Goal: Task Accomplishment & Management: Use online tool/utility

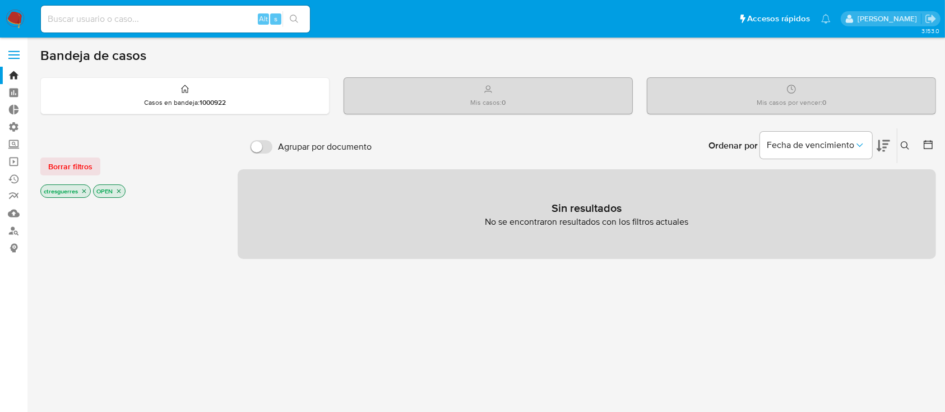
click at [13, 48] on label at bounding box center [14, 55] width 28 height 24
click at [0, 0] on input "checkbox" at bounding box center [0, 0] width 0 height 0
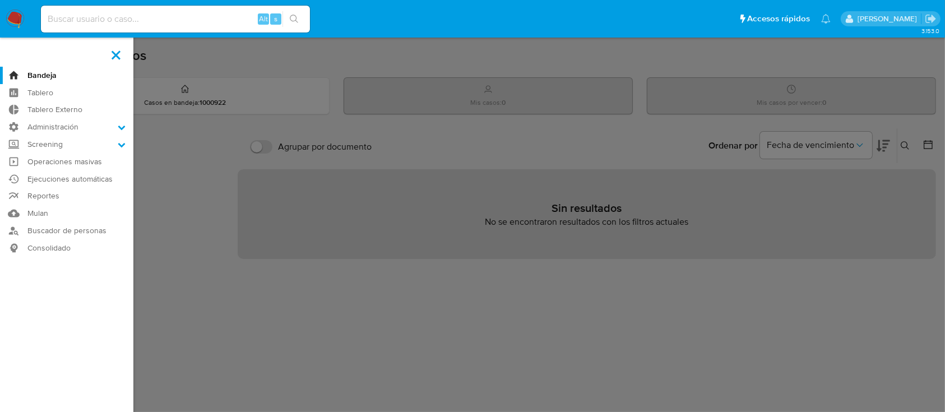
click at [13, 48] on aside "Bandeja Tablero Tablero Externo Administración Reglas Roles Usuarios Equipos Co…" at bounding box center [66, 321] width 133 height 642
click at [112, 132] on label "Administración" at bounding box center [66, 126] width 133 height 17
click at [0, 0] on input "Administración" at bounding box center [0, 0] width 0 height 0
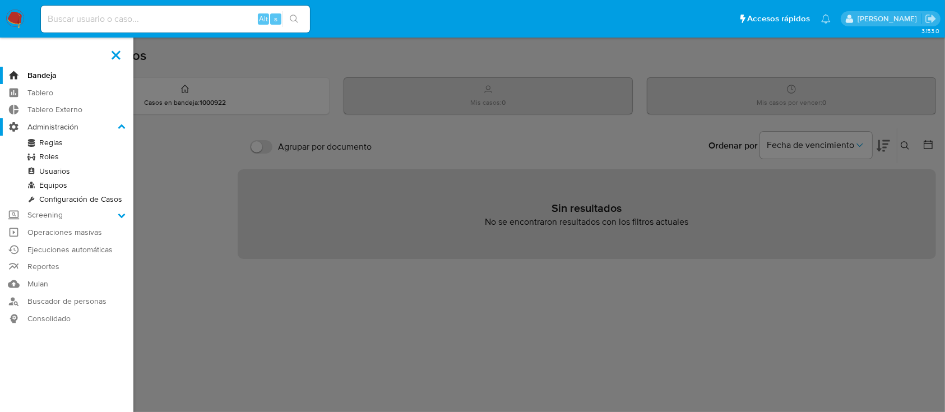
click at [112, 132] on label "Administración" at bounding box center [66, 126] width 133 height 17
click at [0, 0] on input "Administración" at bounding box center [0, 0] width 0 height 0
click at [118, 132] on label "Administración" at bounding box center [66, 126] width 133 height 17
click at [0, 0] on input "Administración" at bounding box center [0, 0] width 0 height 0
click at [123, 127] on icon at bounding box center [121, 126] width 7 height 4
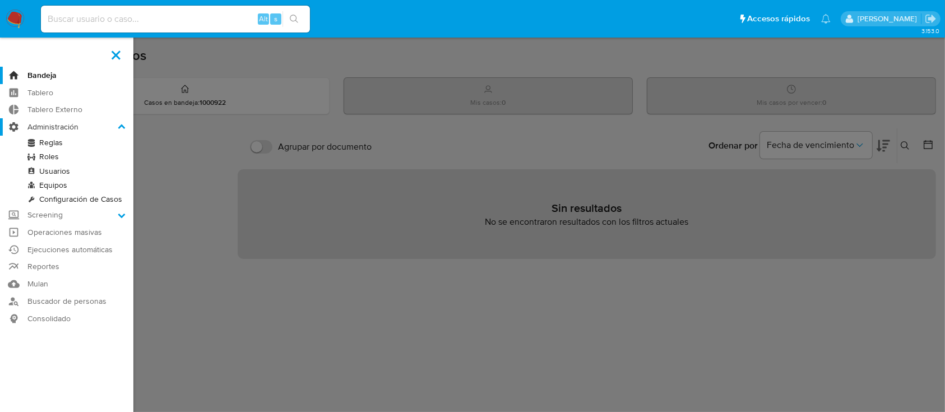
click at [0, 0] on input "Administración" at bounding box center [0, 0] width 0 height 0
click at [96, 231] on link "Operaciones masivas" at bounding box center [66, 232] width 133 height 17
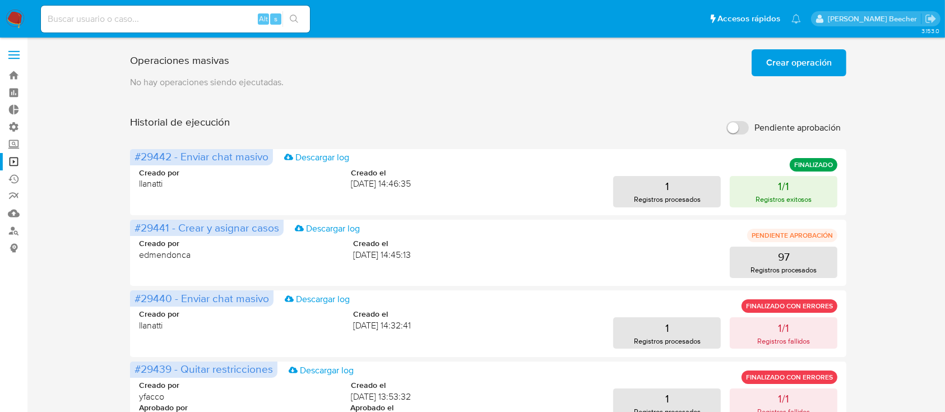
click at [785, 72] on span "Crear operación" at bounding box center [799, 62] width 66 height 25
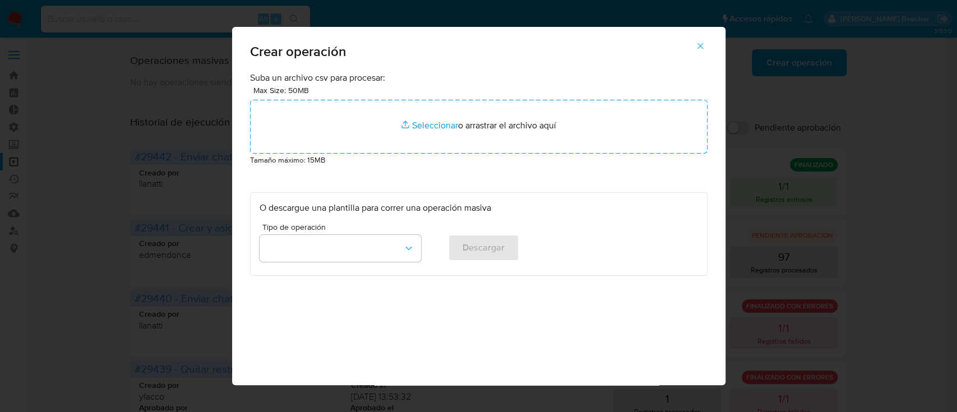
click at [386, 262] on div "Tipo de operación" at bounding box center [339, 244] width 161 height 43
click at [384, 245] on button "button" at bounding box center [339, 248] width 161 height 27
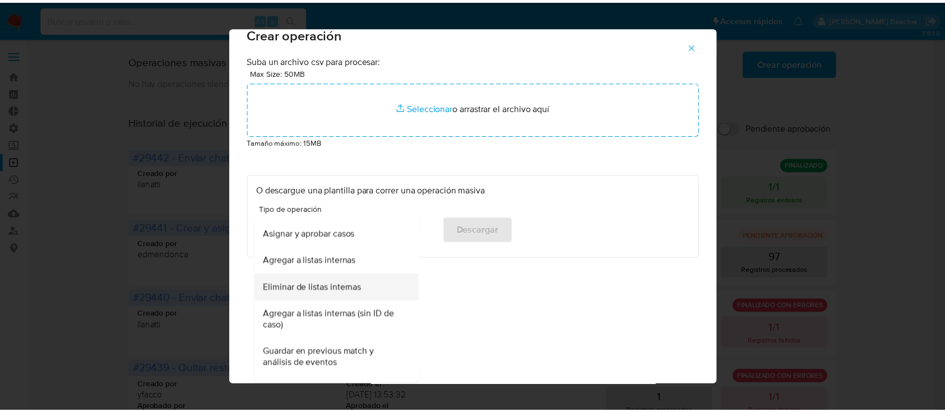
scroll to position [132, 0]
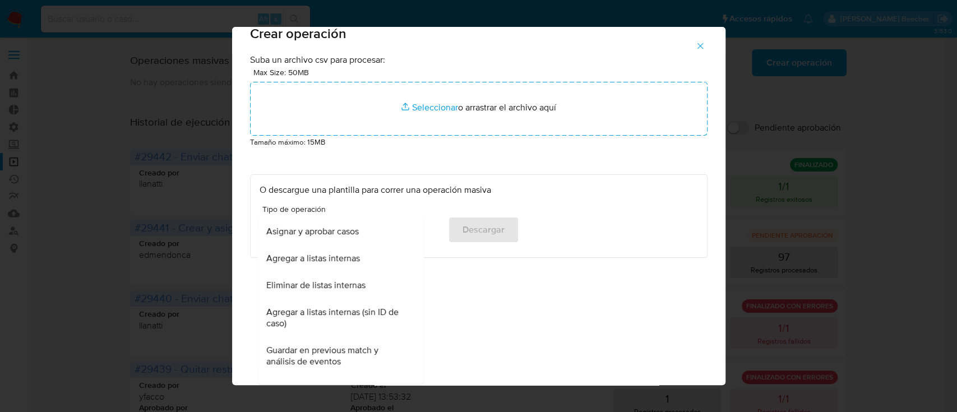
drag, startPoint x: 342, startPoint y: 289, endPoint x: 360, endPoint y: 294, distance: 18.1
click at [342, 289] on span "Eliminar de listas internas" at bounding box center [315, 285] width 99 height 11
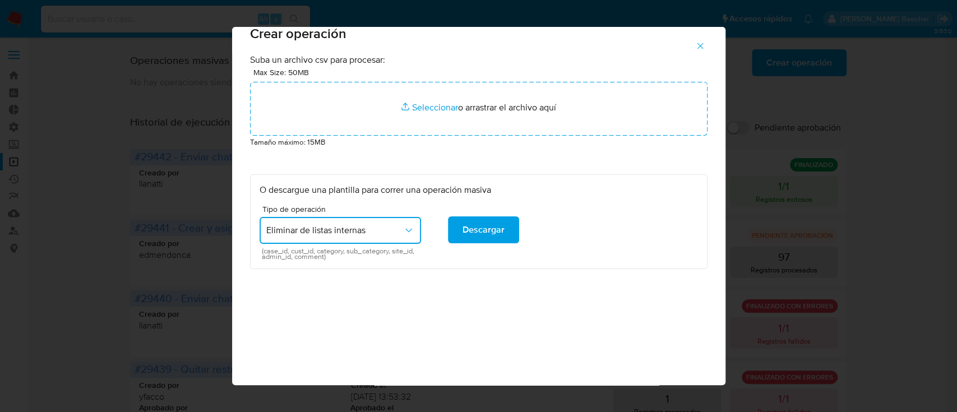
drag, startPoint x: 702, startPoint y: 48, endPoint x: 692, endPoint y: 48, distance: 10.1
click at [702, 47] on icon "button" at bounding box center [700, 46] width 10 height 10
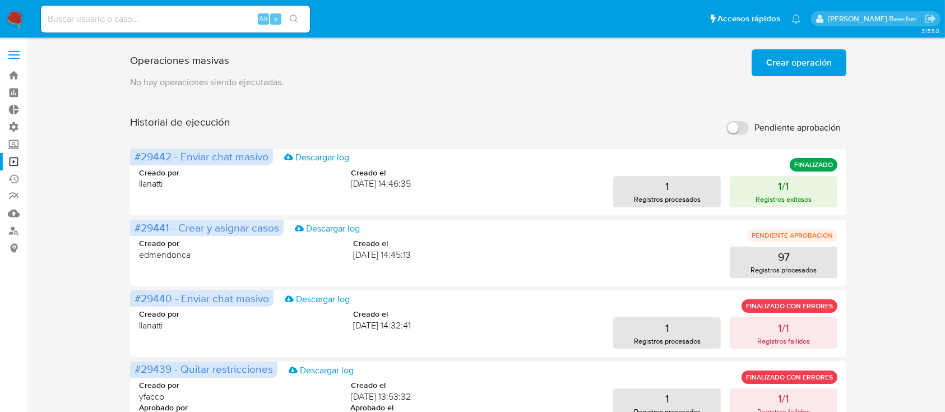
click at [11, 53] on label at bounding box center [14, 55] width 28 height 24
click at [0, 0] on input "checkbox" at bounding box center [0, 0] width 0 height 0
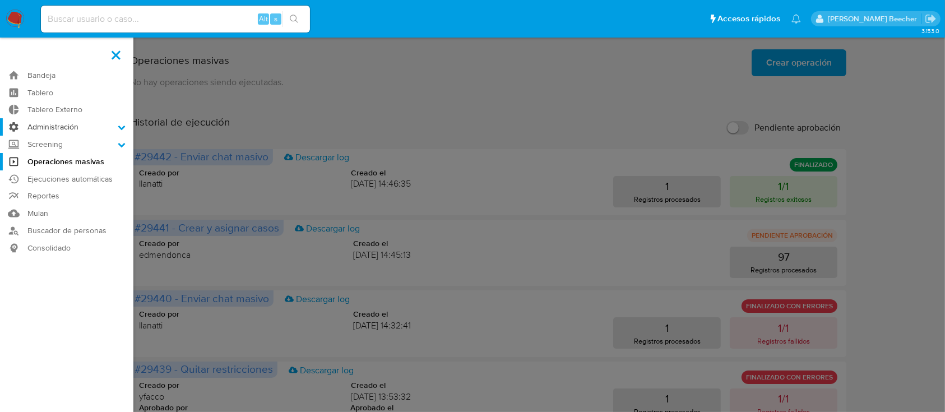
click at [106, 122] on label "Administración" at bounding box center [66, 126] width 133 height 17
click at [0, 0] on input "Administración" at bounding box center [0, 0] width 0 height 0
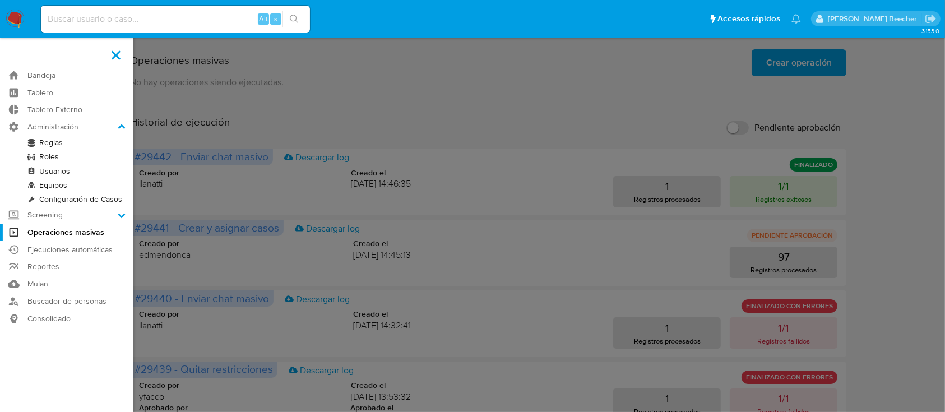
click at [49, 158] on link "Roles" at bounding box center [66, 157] width 133 height 14
